Goal: Entertainment & Leisure: Consume media (video, audio)

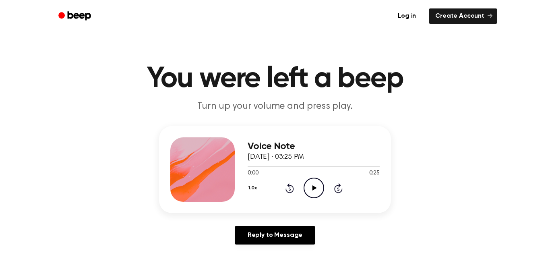
click at [315, 192] on icon "Play Audio" at bounding box center [313, 187] width 21 height 21
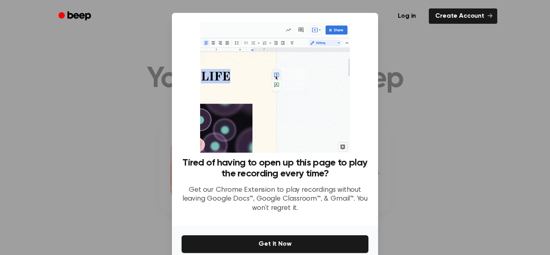
drag, startPoint x: 70, startPoint y: 185, endPoint x: 73, endPoint y: 188, distance: 4.3
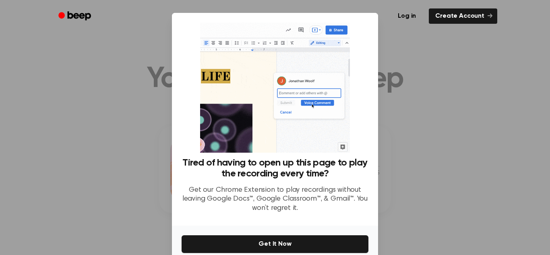
click at [73, 188] on div at bounding box center [275, 127] width 550 height 255
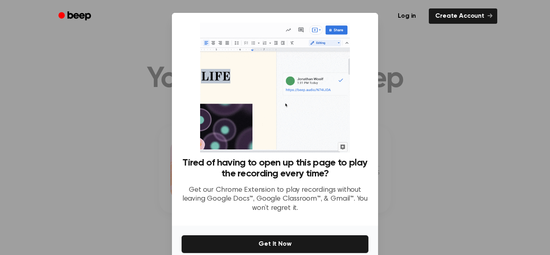
click at [72, 188] on div at bounding box center [275, 127] width 550 height 255
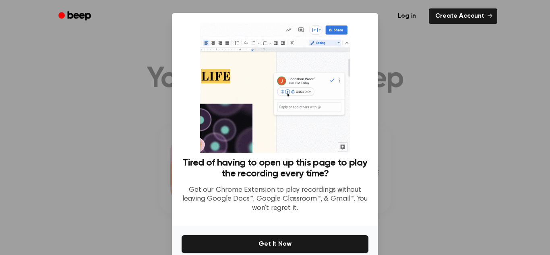
click at [72, 188] on div at bounding box center [275, 127] width 550 height 255
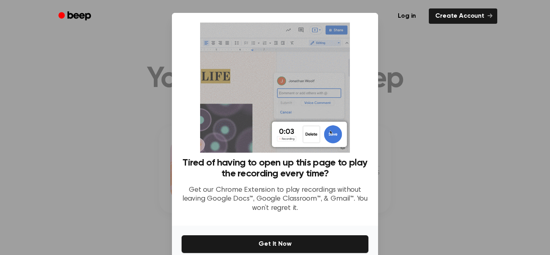
click at [126, 187] on div at bounding box center [275, 127] width 550 height 255
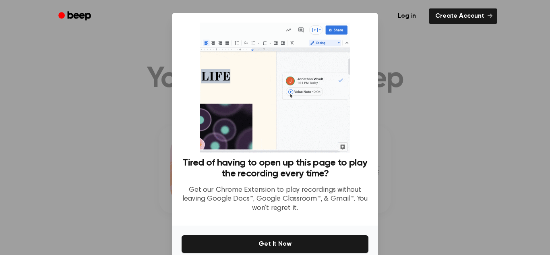
click at [422, 136] on div at bounding box center [275, 127] width 550 height 255
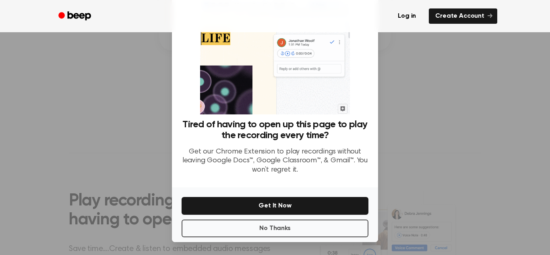
scroll to position [38, 0]
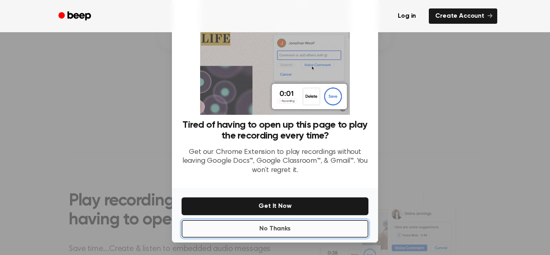
click at [248, 227] on button "No Thanks" at bounding box center [274, 229] width 187 height 18
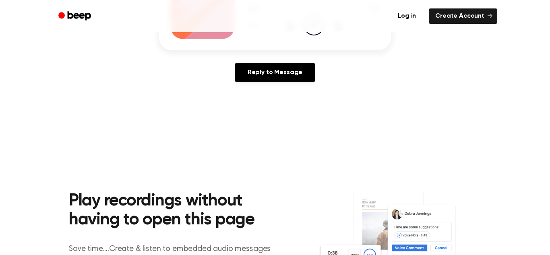
click at [326, 105] on main "You were left a beep Turn up your volume and press play. Voice Note September 1…" at bounding box center [275, 85] width 550 height 496
click at [48, 107] on main "You were left a beep Turn up your volume and press play. Voice Note September 1…" at bounding box center [275, 85] width 550 height 496
click at [311, 33] on icon "Play Audio" at bounding box center [313, 25] width 21 height 21
click at [311, 33] on icon "Pause Audio" at bounding box center [313, 25] width 21 height 21
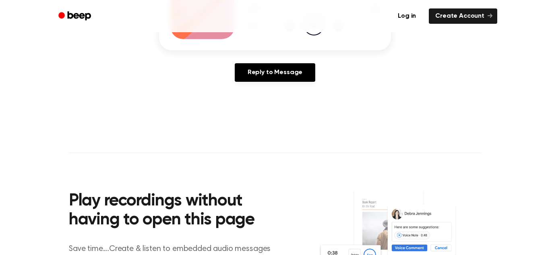
click at [311, 34] on icon "Play Audio" at bounding box center [313, 25] width 21 height 21
click at [311, 33] on icon "Pause Audio" at bounding box center [313, 25] width 21 height 21
click at [395, 39] on div "Voice Note September 10, 2025 · 03:25 PM 0:03 0:25 Your browser does not suppor…" at bounding box center [275, 25] width 530 height 125
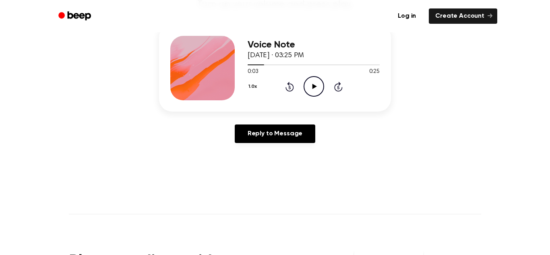
scroll to position [64, 0]
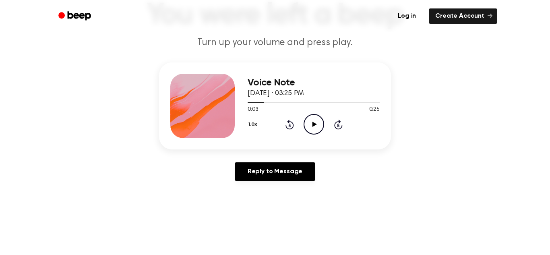
click at [316, 120] on icon "Play Audio" at bounding box center [313, 124] width 21 height 21
click at [287, 124] on icon "Rewind 5 seconds" at bounding box center [289, 124] width 9 height 10
click at [287, 128] on icon at bounding box center [289, 125] width 8 height 10
click at [288, 123] on icon "Rewind 5 seconds" at bounding box center [289, 124] width 9 height 10
click at [287, 125] on icon "Rewind 5 seconds" at bounding box center [289, 124] width 9 height 10
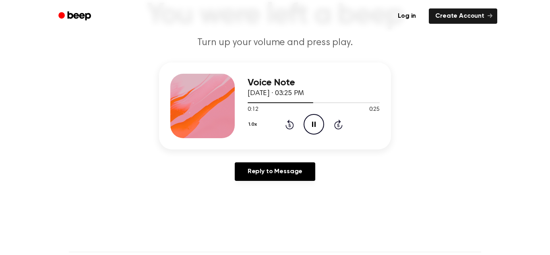
click at [287, 126] on icon "Rewind 5 seconds" at bounding box center [289, 124] width 9 height 10
click at [319, 123] on icon "Pause Audio" at bounding box center [313, 124] width 21 height 21
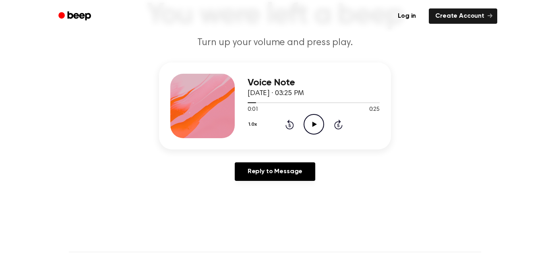
click at [319, 131] on icon "Play Audio" at bounding box center [313, 124] width 21 height 21
click at [321, 120] on icon "Play Audio" at bounding box center [313, 124] width 21 height 21
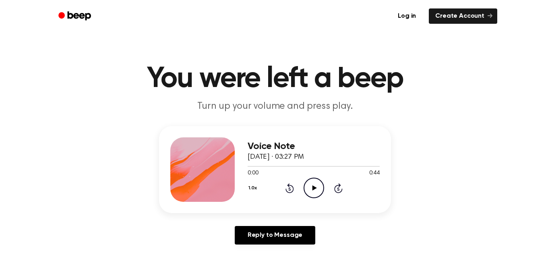
click at [313, 186] on icon at bounding box center [314, 187] width 4 height 5
click at [311, 184] on icon "Pause Audio" at bounding box center [313, 187] width 21 height 21
click at [315, 186] on icon "Play Audio" at bounding box center [313, 187] width 21 height 21
click at [319, 187] on icon "Play Audio" at bounding box center [313, 187] width 21 height 21
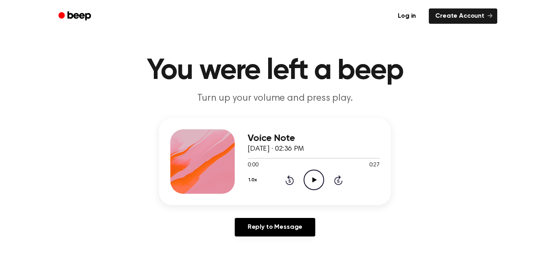
click at [309, 179] on icon "Play Audio" at bounding box center [313, 179] width 21 height 21
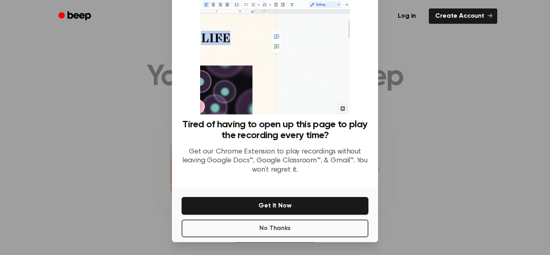
scroll to position [37, 0]
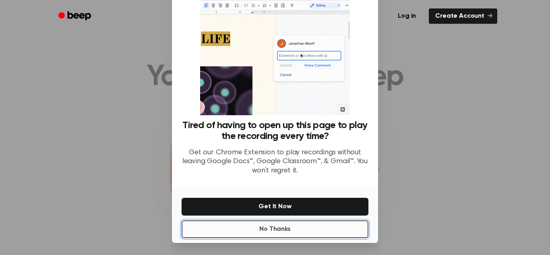
click at [210, 229] on button "No Thanks" at bounding box center [274, 229] width 187 height 18
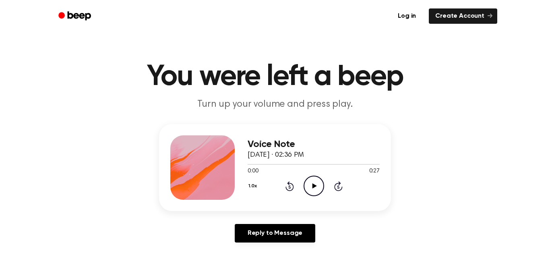
click at [314, 184] on icon "Play Audio" at bounding box center [313, 185] width 21 height 21
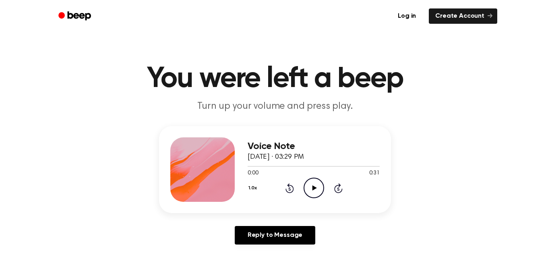
click at [306, 186] on icon "Play Audio" at bounding box center [313, 187] width 21 height 21
click at [314, 189] on icon "Play Audio" at bounding box center [313, 187] width 21 height 21
click at [314, 189] on icon at bounding box center [314, 187] width 4 height 5
click at [340, 190] on icon "Skip 5 seconds" at bounding box center [338, 188] width 9 height 10
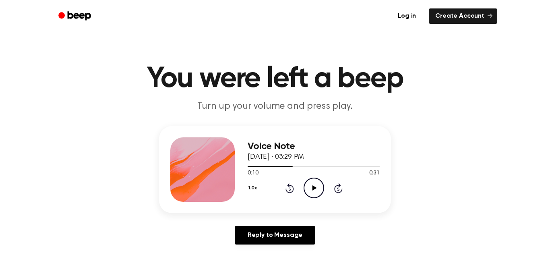
click at [340, 190] on icon "Skip 5 seconds" at bounding box center [338, 188] width 9 height 10
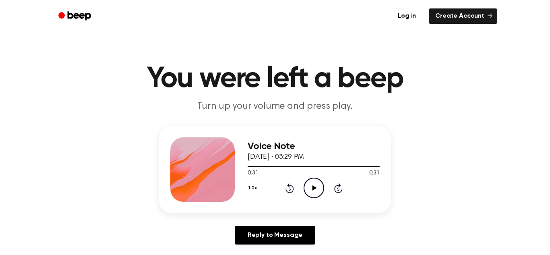
click at [313, 182] on icon "Play Audio" at bounding box center [313, 187] width 21 height 21
click at [305, 188] on icon "Play Audio" at bounding box center [313, 187] width 21 height 21
click at [289, 190] on icon at bounding box center [289, 188] width 2 height 3
click at [309, 190] on icon "Play Audio" at bounding box center [313, 187] width 21 height 21
click at [290, 189] on icon "Rewind 5 seconds" at bounding box center [289, 188] width 9 height 10
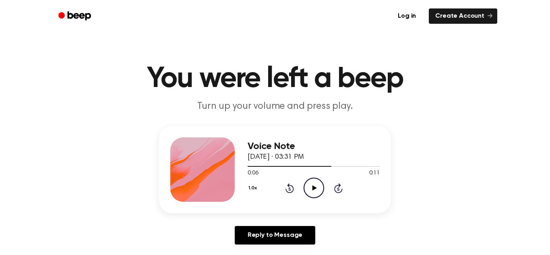
click at [290, 190] on icon "Rewind 5 seconds" at bounding box center [289, 188] width 9 height 10
click at [313, 180] on icon "Play Audio" at bounding box center [313, 187] width 21 height 21
click at [314, 191] on icon "Play Audio" at bounding box center [313, 187] width 21 height 21
click at [315, 185] on icon "Play Audio" at bounding box center [313, 187] width 21 height 21
click at [314, 195] on icon "Play Audio" at bounding box center [313, 187] width 21 height 21
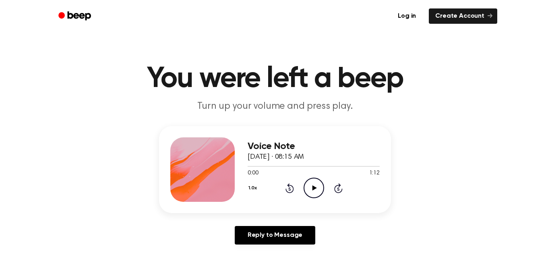
click at [310, 186] on icon "Play Audio" at bounding box center [313, 187] width 21 height 21
click at [313, 185] on icon "Pause Audio" at bounding box center [313, 187] width 21 height 21
click at [289, 186] on icon at bounding box center [289, 188] width 8 height 10
click at [309, 190] on icon "Play Audio" at bounding box center [313, 187] width 21 height 21
click at [188, 186] on div at bounding box center [202, 169] width 64 height 64
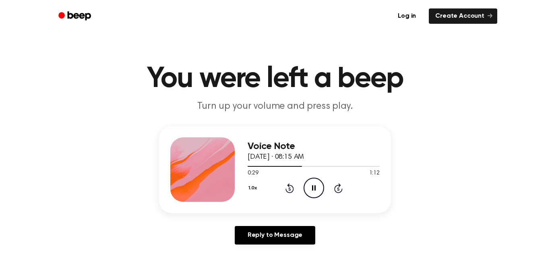
click at [291, 189] on icon "Rewind 5 seconds" at bounding box center [289, 188] width 9 height 10
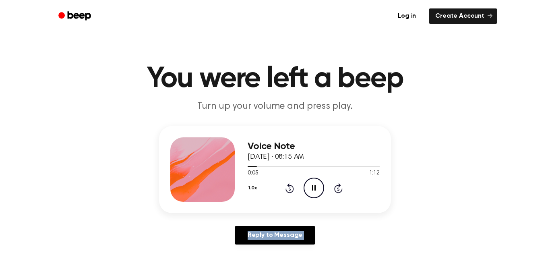
click at [291, 189] on icon "Rewind 5 seconds" at bounding box center [289, 188] width 9 height 10
click at [315, 188] on icon "Pause Audio" at bounding box center [313, 187] width 21 height 21
click at [290, 190] on icon at bounding box center [289, 188] width 2 height 3
click at [313, 186] on icon at bounding box center [314, 187] width 4 height 5
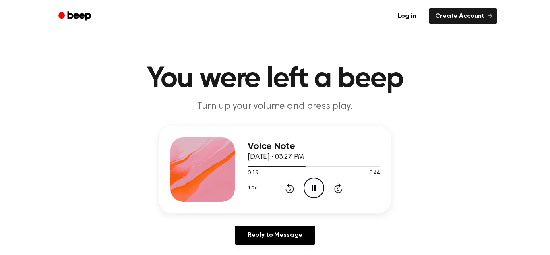
click at [287, 187] on icon "Rewind 5 seconds" at bounding box center [289, 188] width 9 height 10
click at [288, 188] on icon "Rewind 5 seconds" at bounding box center [289, 188] width 9 height 10
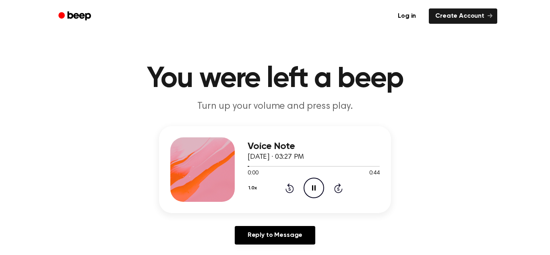
click at [314, 185] on icon "Pause Audio" at bounding box center [313, 187] width 21 height 21
click at [289, 186] on icon at bounding box center [289, 188] width 8 height 10
click at [317, 184] on icon "Play Audio" at bounding box center [313, 187] width 21 height 21
click at [318, 194] on icon "Play Audio" at bounding box center [313, 187] width 21 height 21
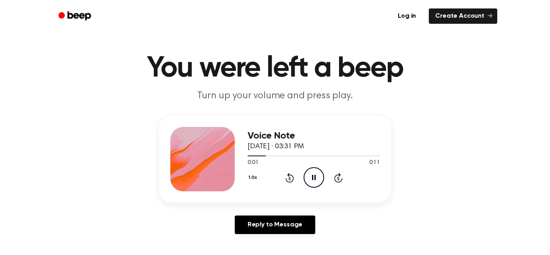
scroll to position [10, 0]
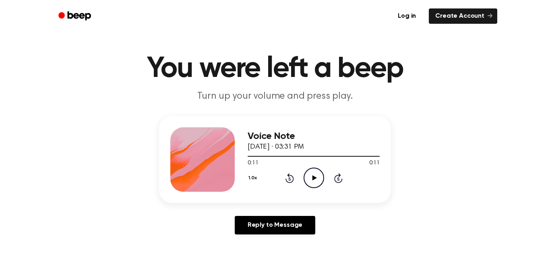
click at [289, 178] on icon "Rewind 5 seconds" at bounding box center [289, 178] width 9 height 10
click at [290, 178] on icon "Rewind 5 seconds" at bounding box center [289, 178] width 9 height 10
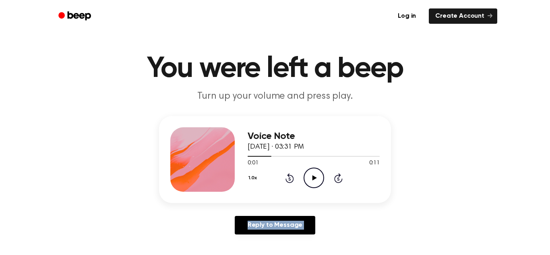
click at [290, 178] on icon "Rewind 5 seconds" at bounding box center [289, 178] width 9 height 10
click at [306, 181] on icon "Play Audio" at bounding box center [313, 177] width 21 height 21
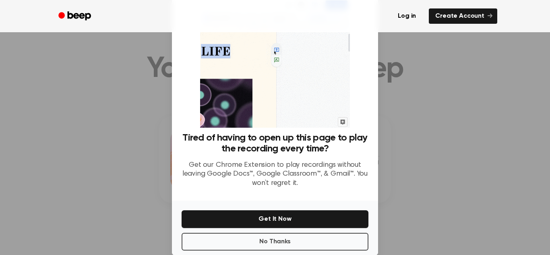
scroll to position [38, 0]
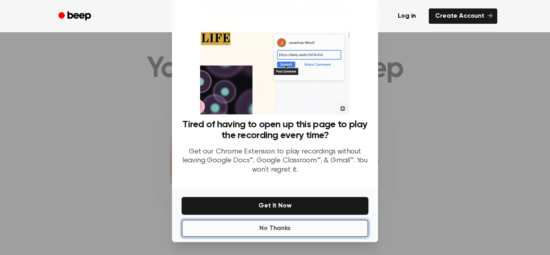
click at [336, 228] on button "No Thanks" at bounding box center [274, 228] width 187 height 18
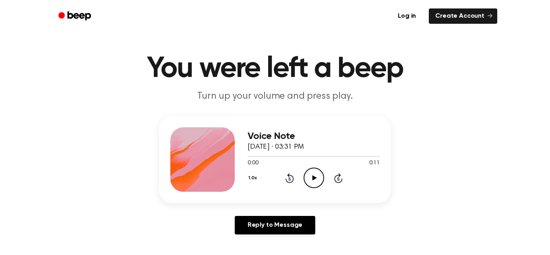
click at [312, 182] on icon "Play Audio" at bounding box center [313, 177] width 21 height 21
click at [311, 179] on icon "Play Audio" at bounding box center [313, 177] width 21 height 21
click at [463, 131] on div "Voice Note September 10, 2025 · 03:31 PM 0:00 0:11 Your browser does not suppor…" at bounding box center [275, 178] width 530 height 125
click at [463, 131] on div "Voice Note September 10, 2025 · 03:31 PM 0:02 0:11 Your browser does not suppor…" at bounding box center [275, 178] width 530 height 125
click at [463, 131] on div "Voice Note September 10, 2025 · 03:31 PM 0:11 0:11 Your browser does not suppor…" at bounding box center [275, 178] width 530 height 125
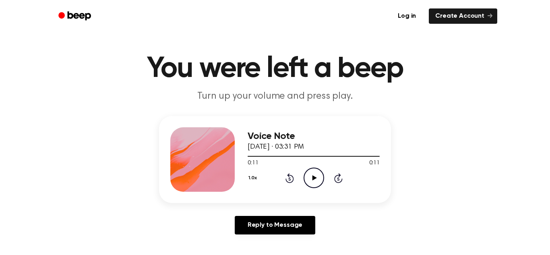
click at [321, 179] on icon "Play Audio" at bounding box center [313, 177] width 21 height 21
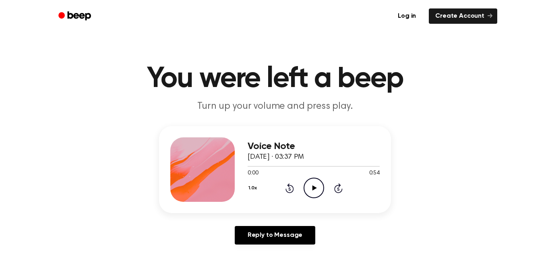
click at [307, 189] on icon "Play Audio" at bounding box center [313, 187] width 21 height 21
click at [296, 181] on div "1.0x Rewind 5 seconds Pause Audio Skip 5 seconds" at bounding box center [313, 187] width 132 height 21
drag, startPoint x: 289, startPoint y: 166, endPoint x: 282, endPoint y: 166, distance: 7.2
click at [282, 166] on div at bounding box center [270, 166] width 46 height 1
click at [289, 190] on icon "Rewind 5 seconds" at bounding box center [289, 188] width 9 height 10
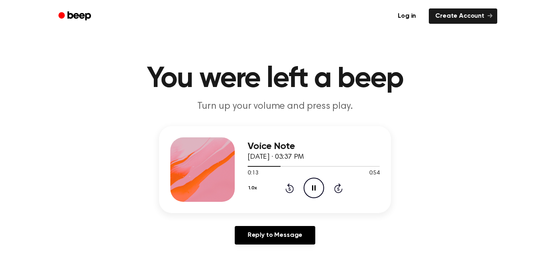
click at [288, 190] on icon "Rewind 5 seconds" at bounding box center [289, 188] width 9 height 10
click at [313, 190] on icon at bounding box center [314, 187] width 4 height 5
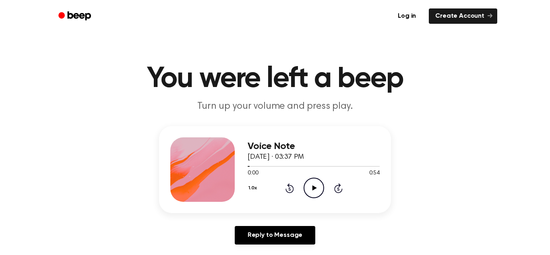
click at [289, 189] on icon "Rewind 5 seconds" at bounding box center [289, 188] width 9 height 10
click at [290, 190] on icon at bounding box center [289, 188] width 2 height 3
click at [338, 190] on icon at bounding box center [338, 188] width 2 height 3
click at [309, 188] on icon "Play Audio" at bounding box center [313, 187] width 21 height 21
click at [338, 191] on icon "Skip 5 seconds" at bounding box center [338, 188] width 9 height 10
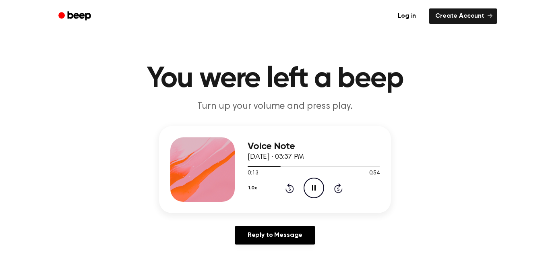
click at [338, 191] on icon "Skip 5 seconds" at bounding box center [338, 188] width 9 height 10
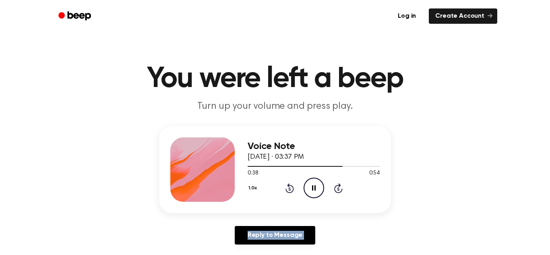
click at [338, 191] on icon "Skip 5 seconds" at bounding box center [338, 188] width 9 height 10
click at [337, 190] on icon "Skip 5 seconds" at bounding box center [338, 188] width 9 height 10
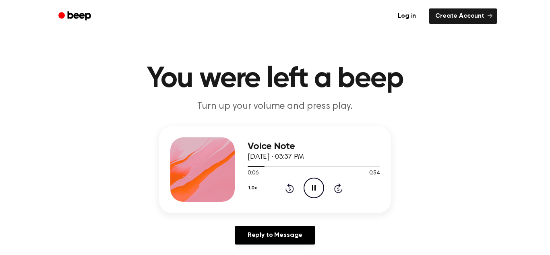
click at [313, 188] on icon "Pause Audio" at bounding box center [313, 187] width 21 height 21
click at [314, 188] on icon at bounding box center [314, 187] width 4 height 5
click at [314, 187] on icon at bounding box center [314, 187] width 4 height 5
click at [294, 189] on div "1.0x Rewind 5 seconds Play Audio Skip 5 seconds" at bounding box center [313, 187] width 132 height 21
click at [291, 189] on icon "Rewind 5 seconds" at bounding box center [289, 188] width 9 height 10
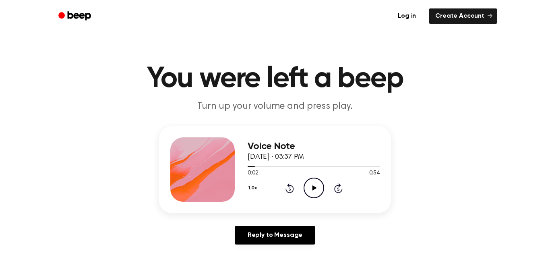
click at [289, 192] on icon at bounding box center [289, 188] width 8 height 10
